Goal: Check status

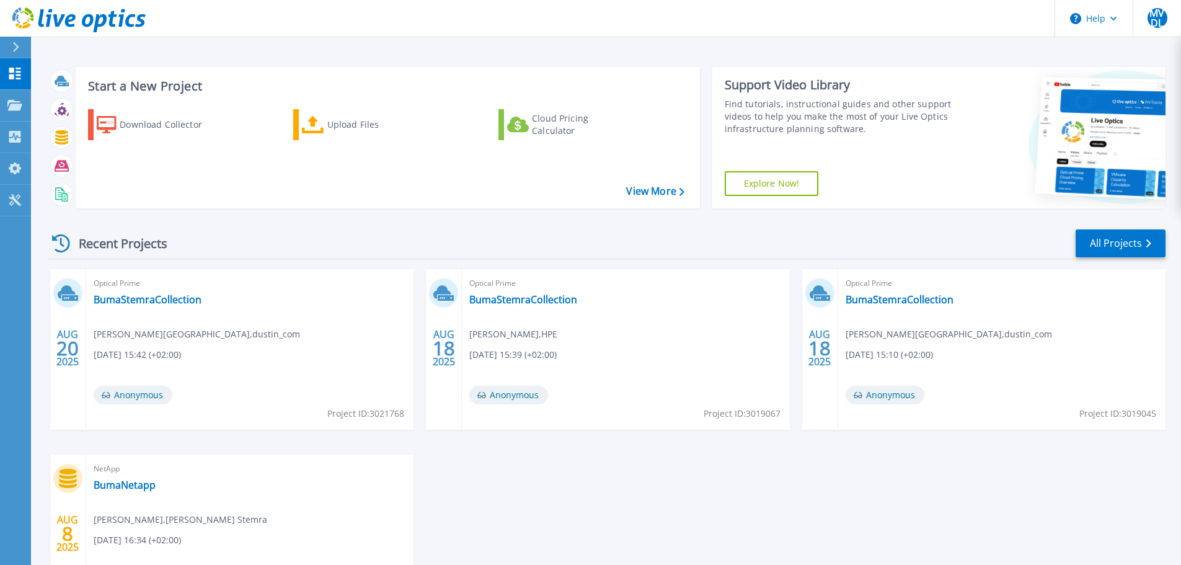
click at [15, 45] on icon at bounding box center [16, 47] width 6 height 10
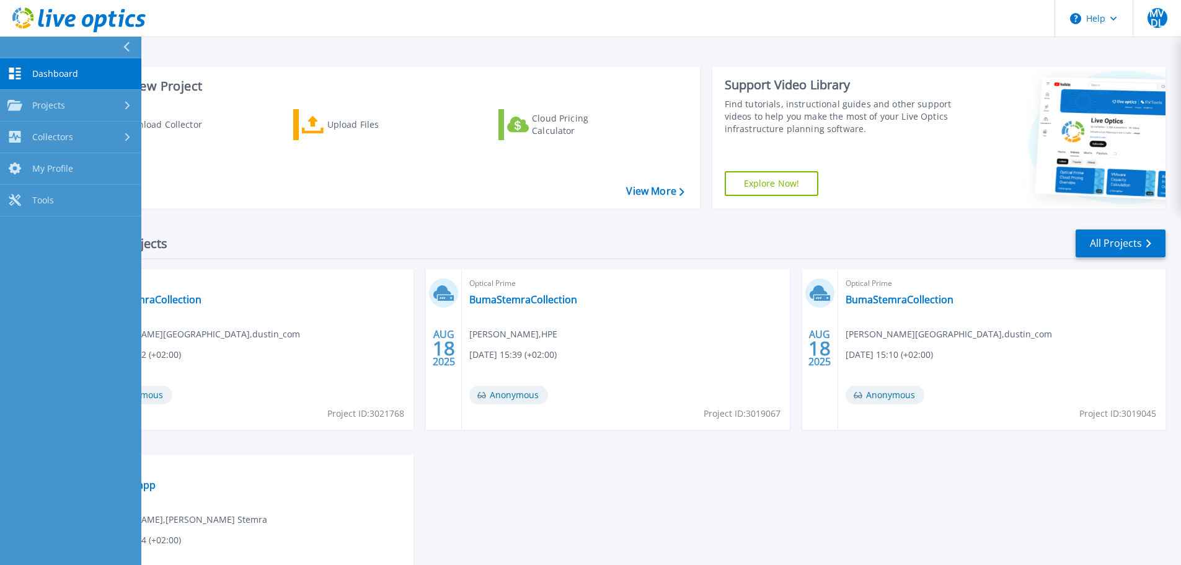
click at [59, 69] on span "Dashboard" at bounding box center [55, 73] width 46 height 11
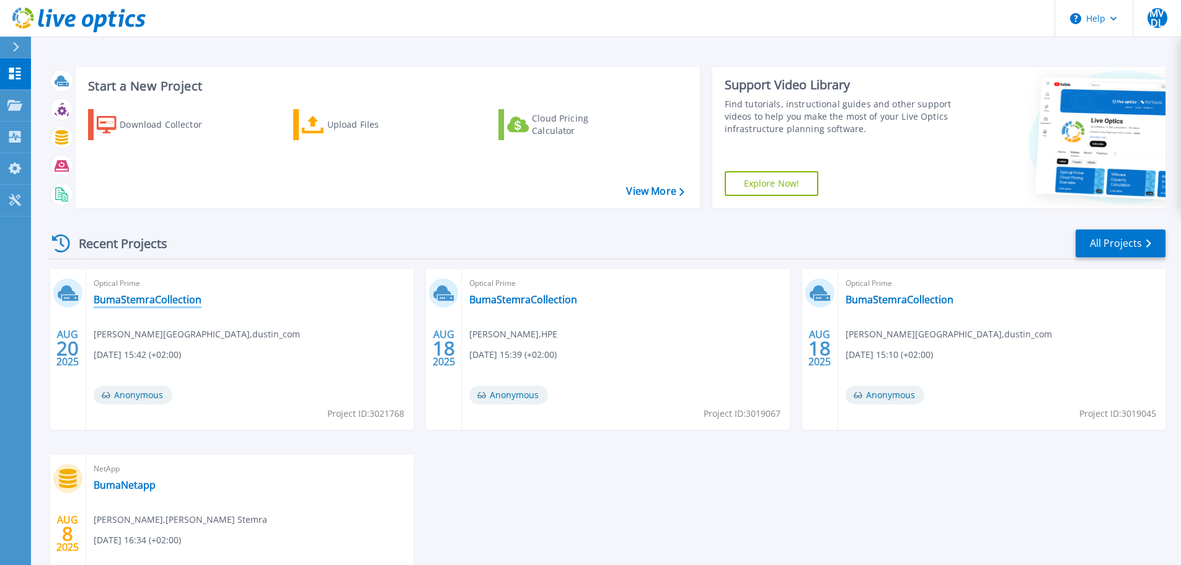
click at [162, 299] on link "BumaStemraCollection" at bounding box center [148, 299] width 108 height 12
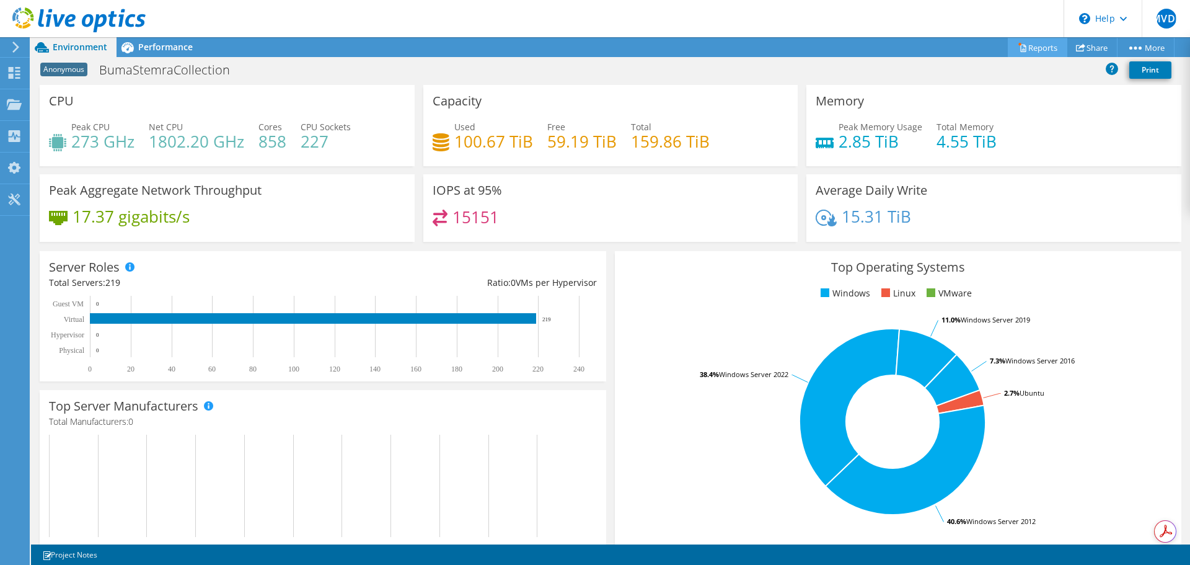
click at [1037, 48] on link "Reports" at bounding box center [1037, 47] width 59 height 19
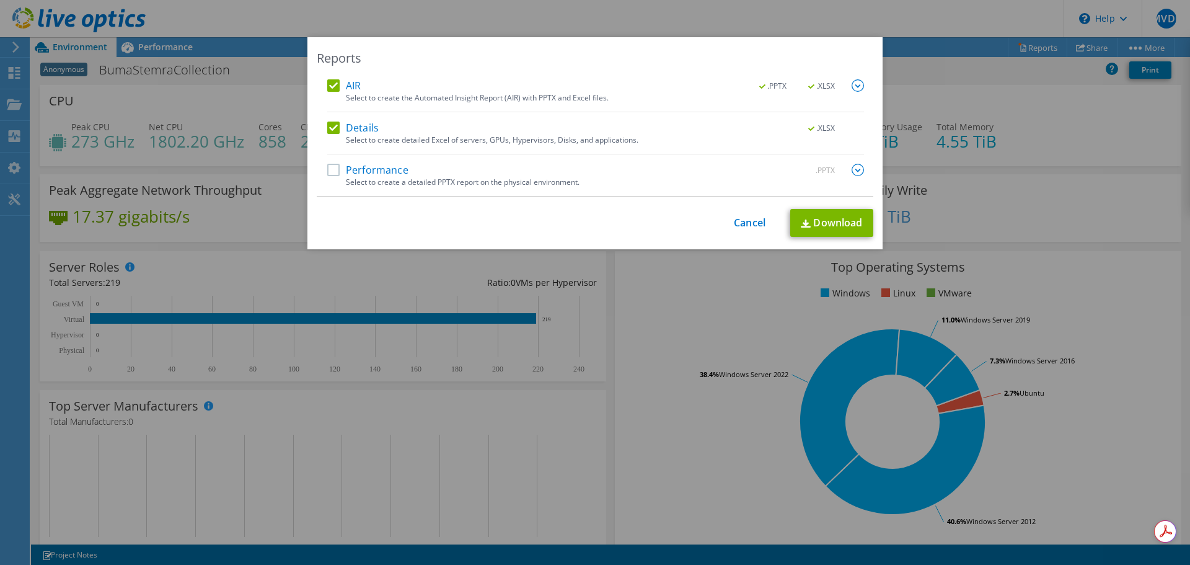
click at [328, 170] on label "Performance" at bounding box center [367, 170] width 81 height 12
click at [0, 0] on input "Performance" at bounding box center [0, 0] width 0 height 0
